Goal: Information Seeking & Learning: Learn about a topic

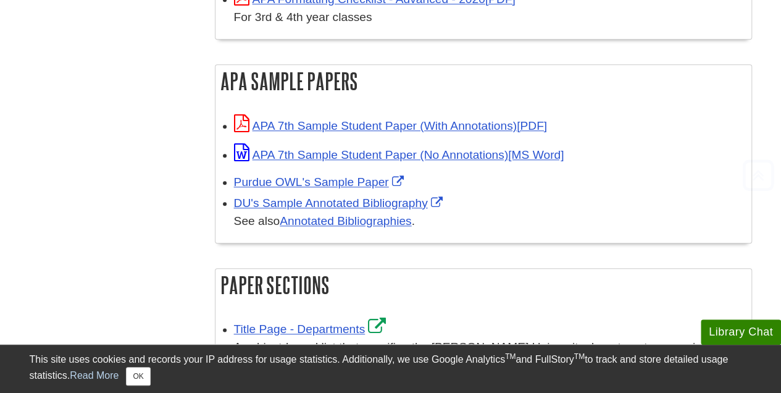
scroll to position [556, 0]
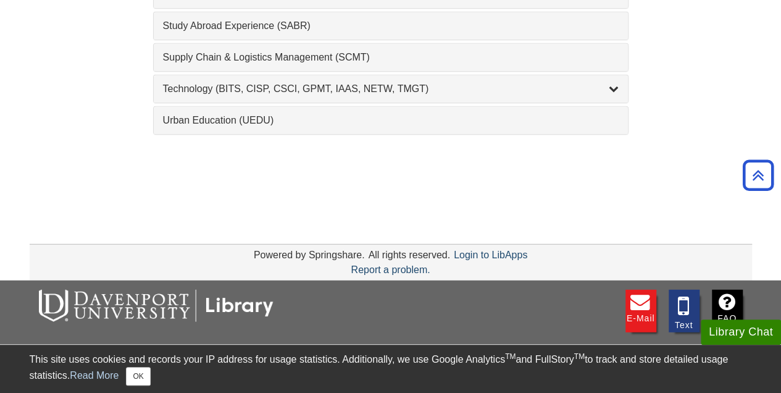
scroll to position [1544, 0]
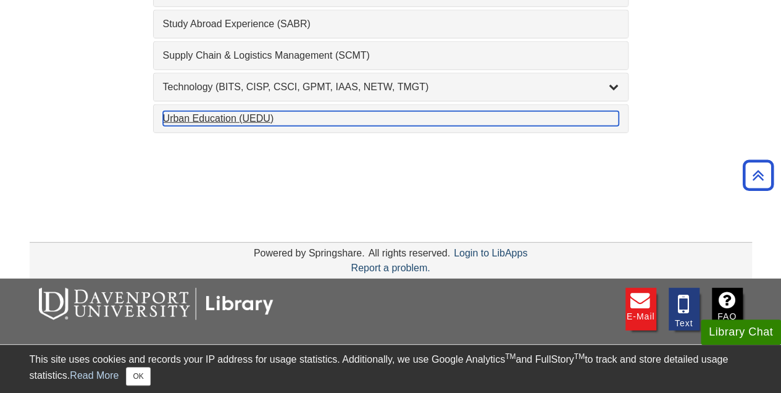
click at [535, 111] on div "Urban Education (UEDU) , 1 guides" at bounding box center [391, 118] width 456 height 15
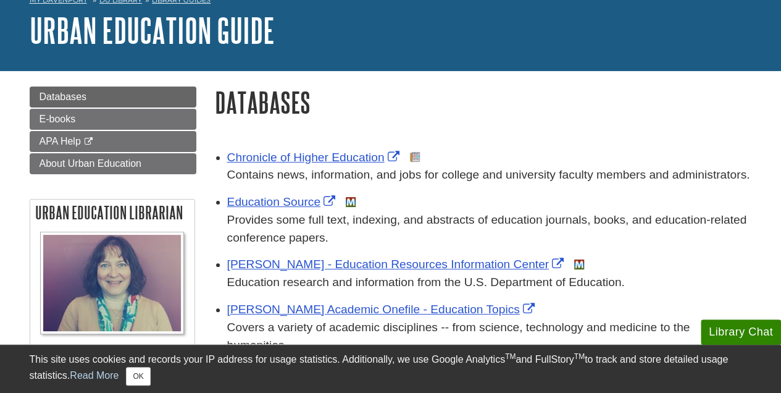
scroll to position [124, 0]
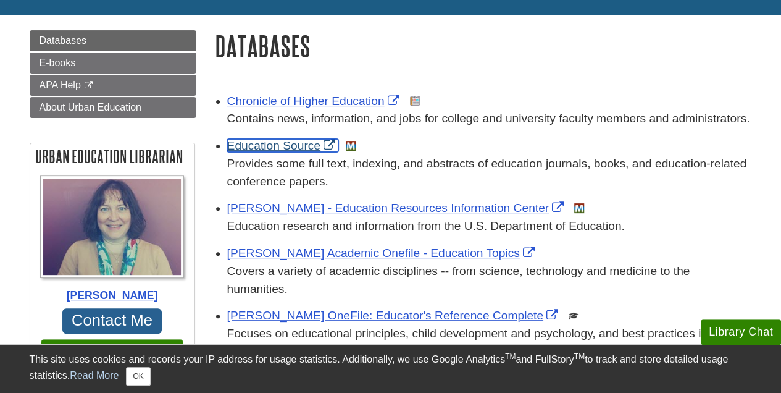
click at [280, 145] on link "Education Source" at bounding box center [282, 145] width 111 height 13
